Goal: Information Seeking & Learning: Learn about a topic

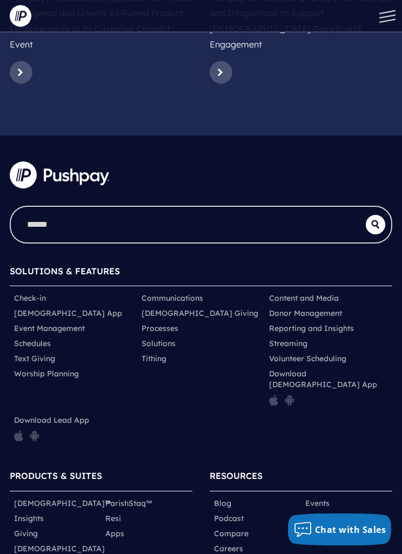
scroll to position [5526, 0]
click at [245, 528] on link "Compare" at bounding box center [231, 533] width 35 height 11
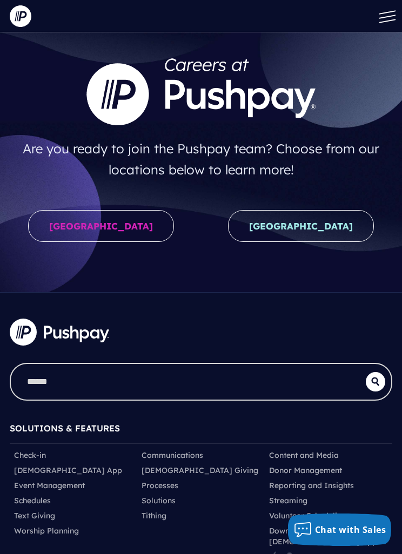
click at [89, 226] on link "United States" at bounding box center [101, 226] width 146 height 32
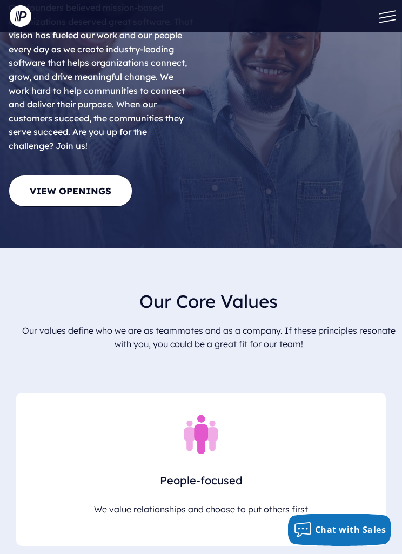
click at [76, 175] on link "View Openings" at bounding box center [71, 191] width 124 height 32
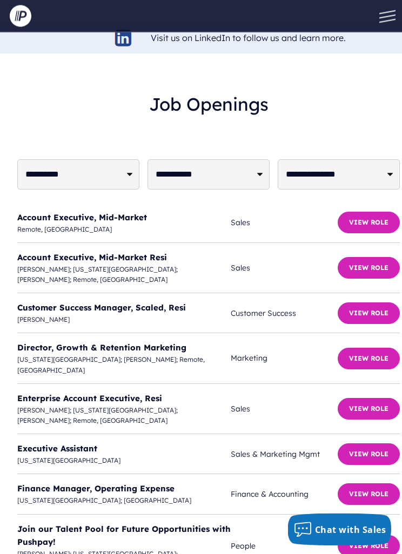
scroll to position [3442, 0]
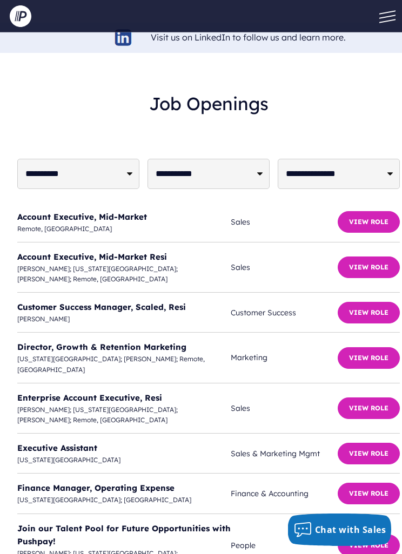
click at [374, 483] on button "View Role" at bounding box center [369, 494] width 62 height 22
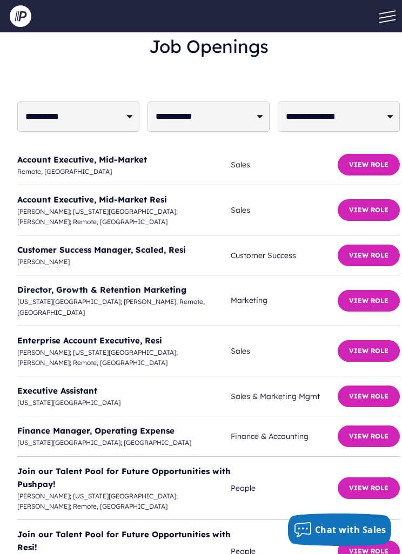
scroll to position [3490, 0]
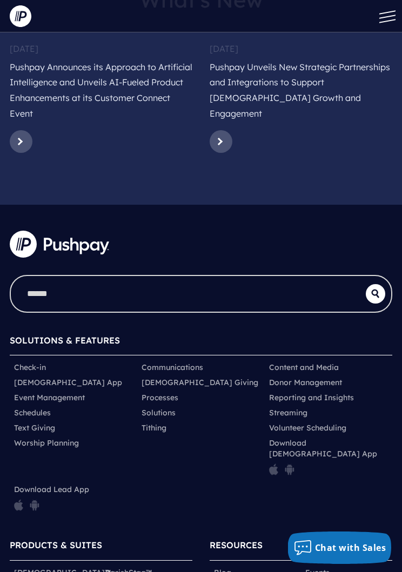
scroll to position [5456, 0]
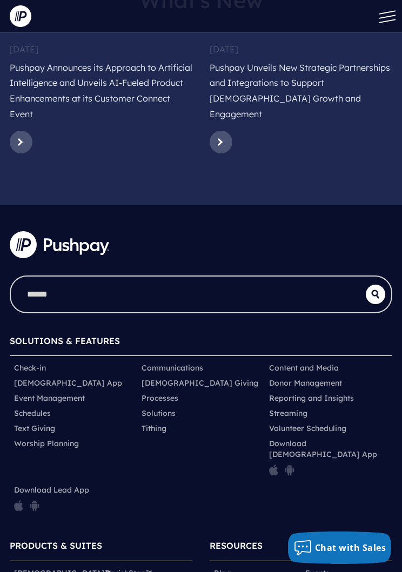
click at [230, 568] on link "Blog" at bounding box center [222, 573] width 17 height 11
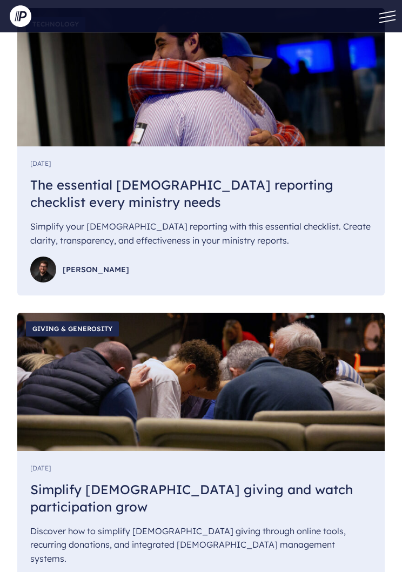
scroll to position [12212, 0]
